Goal: Transaction & Acquisition: Purchase product/service

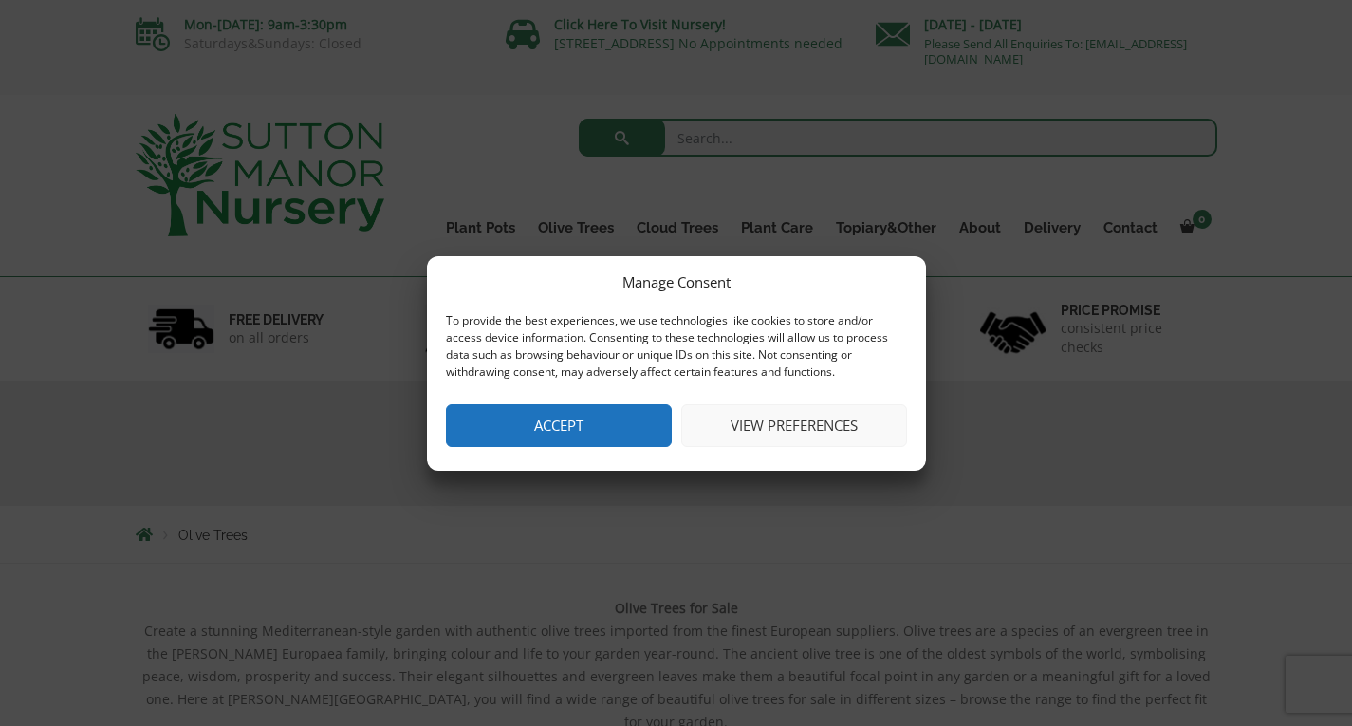
click at [787, 436] on button "View preferences" at bounding box center [794, 425] width 226 height 43
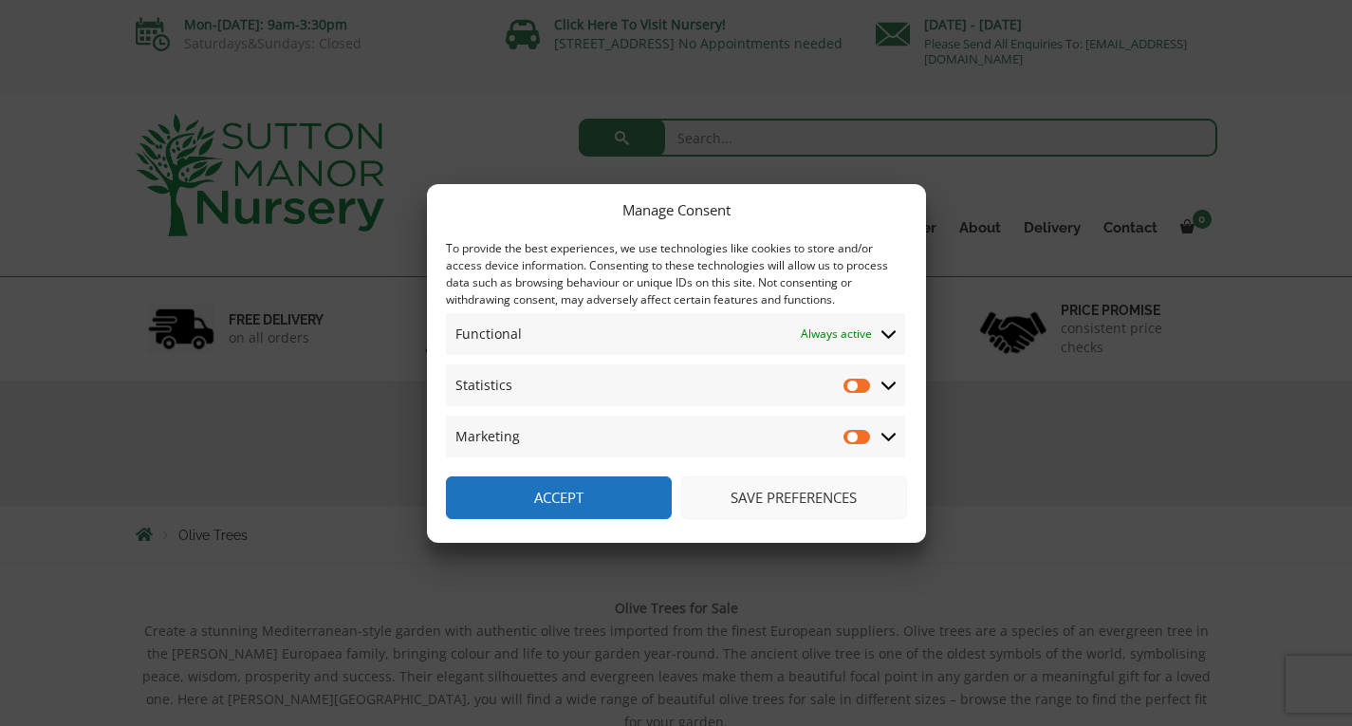
click at [898, 390] on span "Statistics Statistics" at bounding box center [675, 385] width 459 height 42
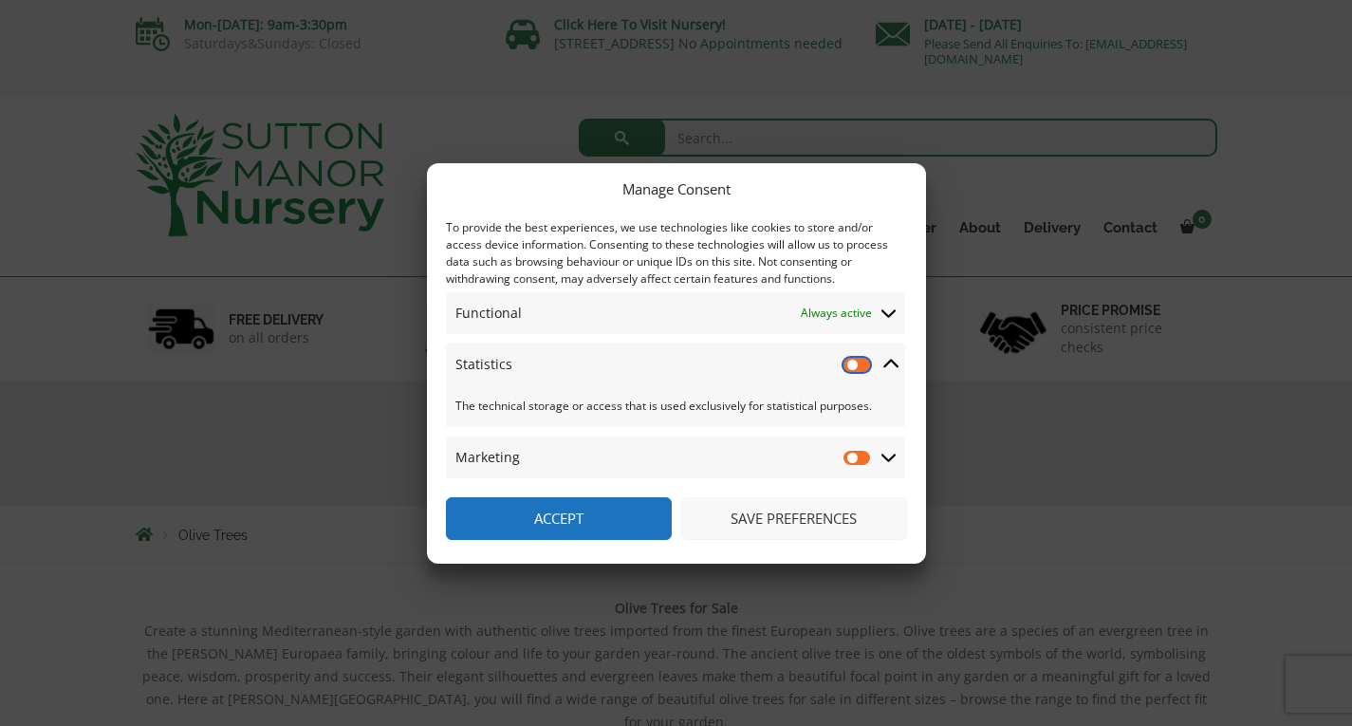
click at [852, 365] on input "Statistics" at bounding box center [857, 364] width 28 height 19
click at [858, 367] on input "Statistics" at bounding box center [857, 364] width 28 height 19
checkbox input "false"
click at [783, 522] on button "Save preferences" at bounding box center [794, 518] width 226 height 43
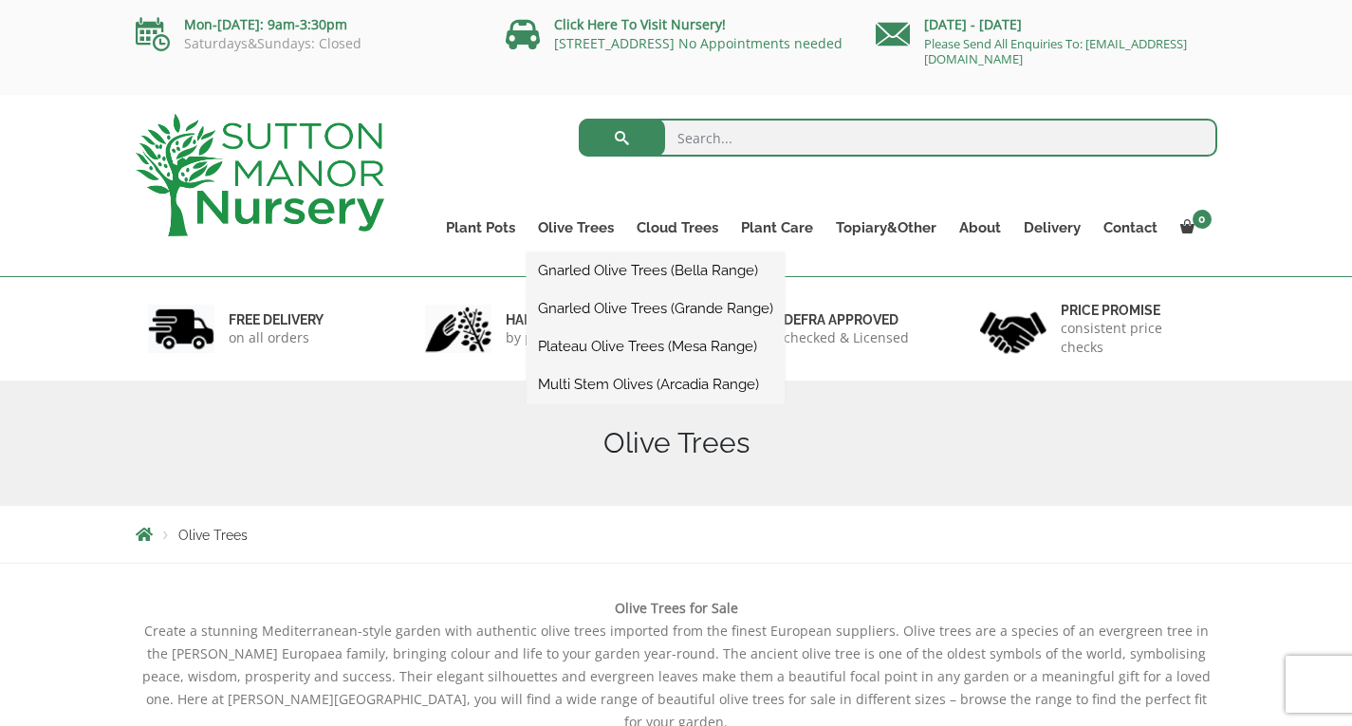
click at [578, 252] on ul "Gnarled Olive Trees (Bella Range) Gnarled Olive Trees (Grande Range) Plateau Ol…" at bounding box center [655, 328] width 258 height 152
click at [628, 277] on link "Gnarled Olive Trees (Bella Range)" at bounding box center [655, 270] width 258 height 28
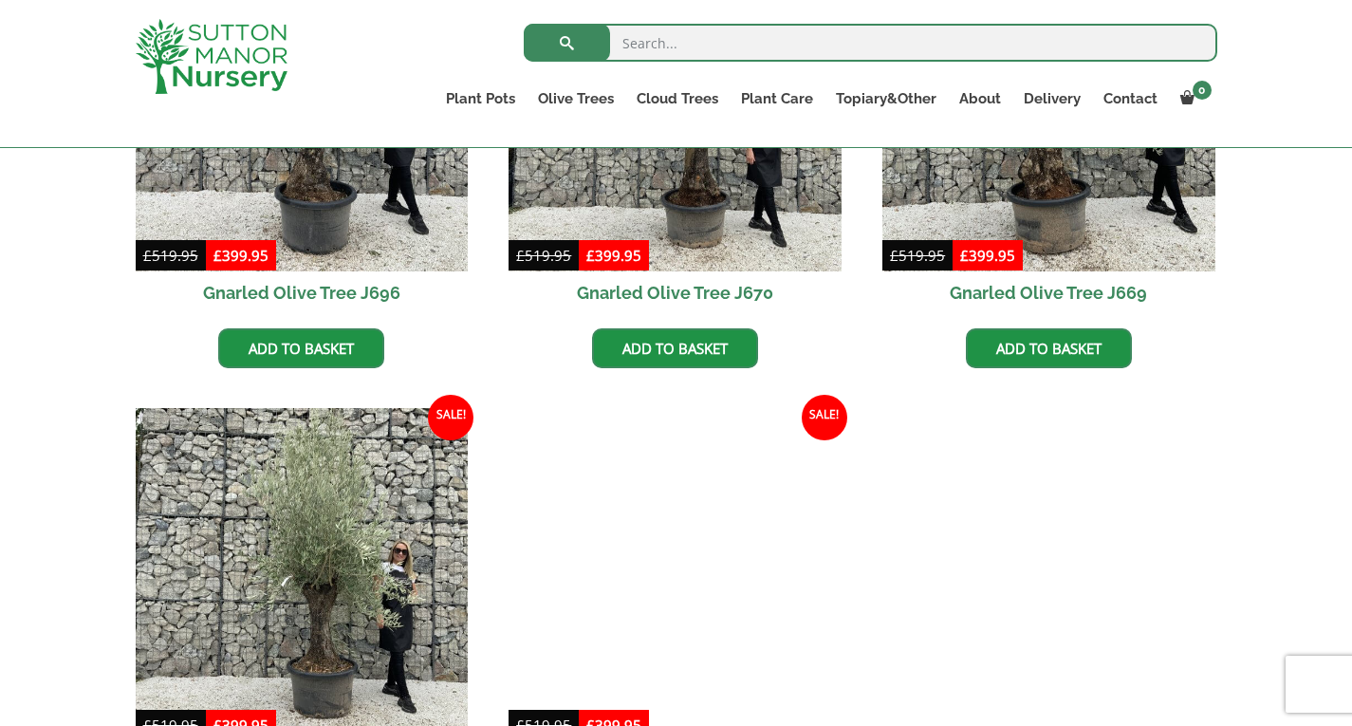
scroll to position [1167, 0]
